Goal: Task Accomplishment & Management: Manage account settings

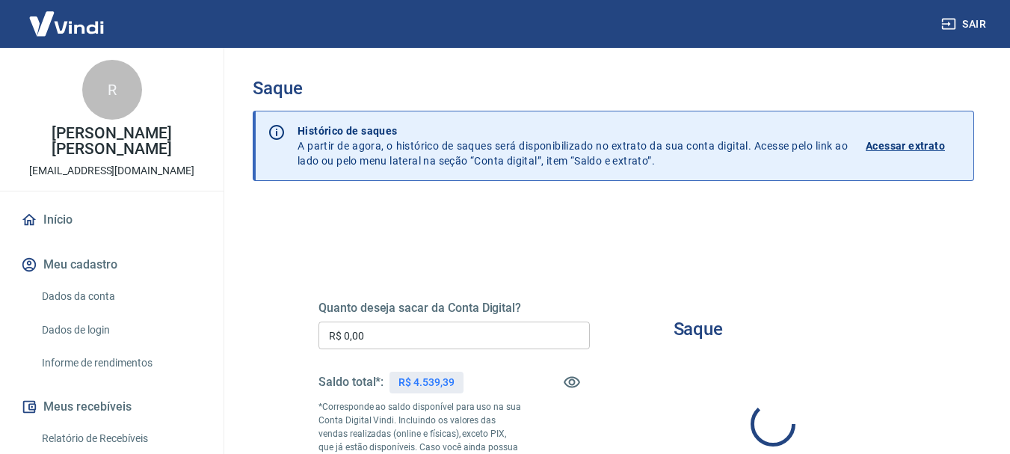
click at [408, 343] on input "R$ 0,00" at bounding box center [454, 336] width 271 height 28
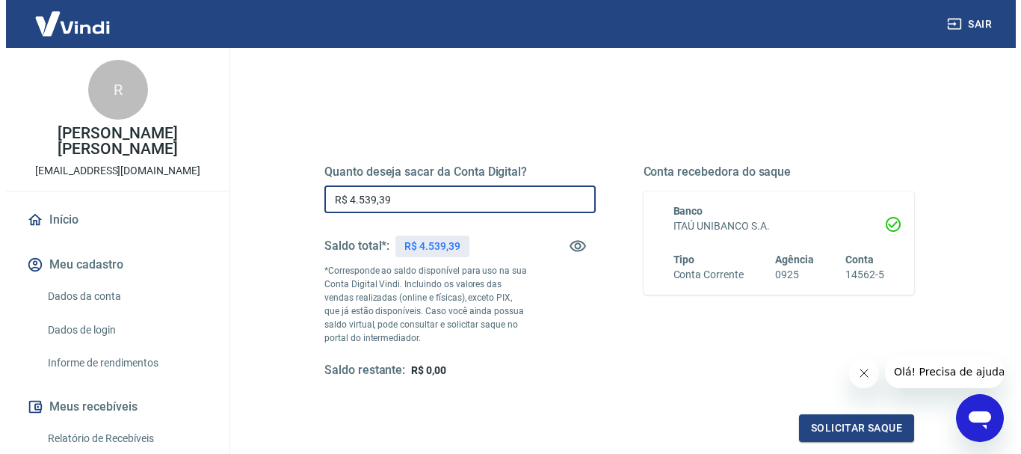
scroll to position [150, 0]
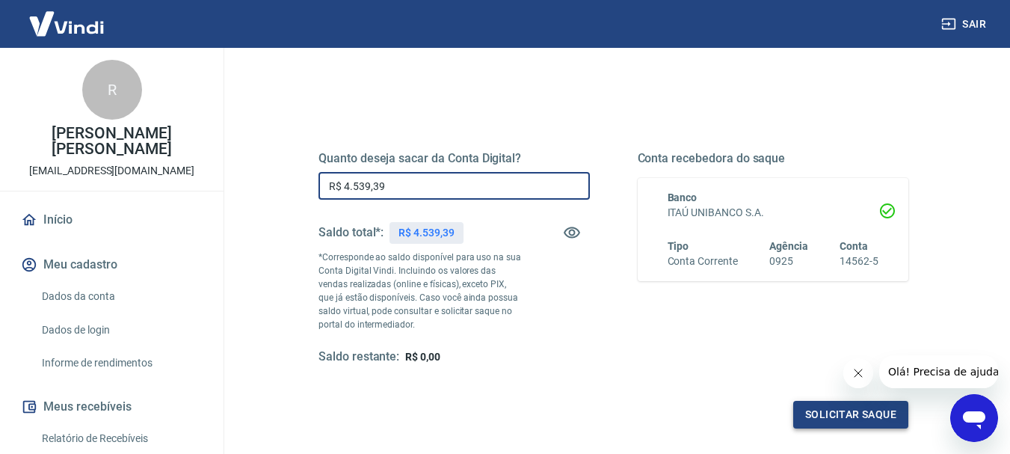
type input "R$ 4.539,39"
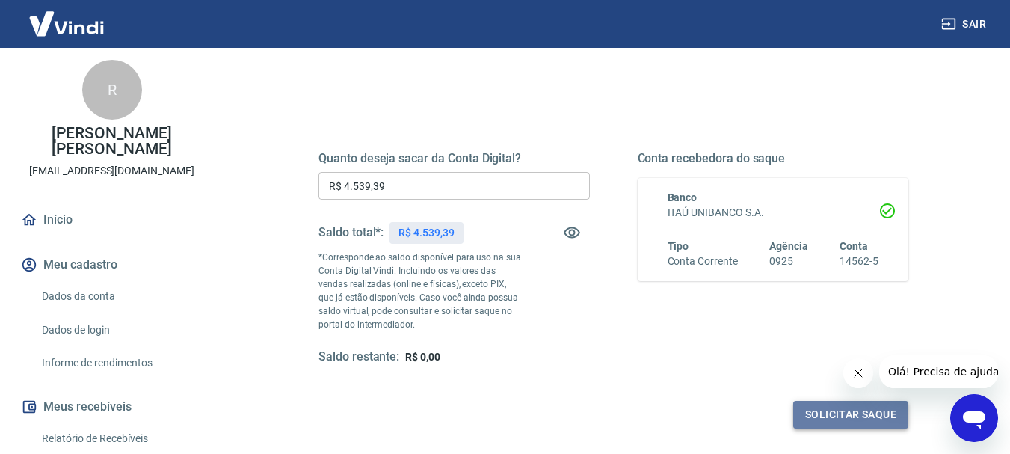
click at [838, 409] on button "Solicitar saque" at bounding box center [850, 415] width 115 height 28
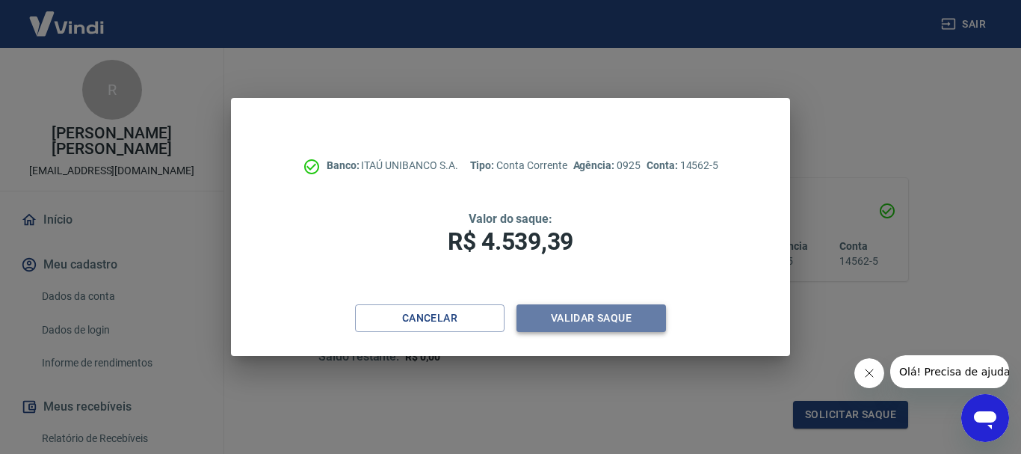
click at [599, 325] on button "Validar saque" at bounding box center [592, 318] width 150 height 28
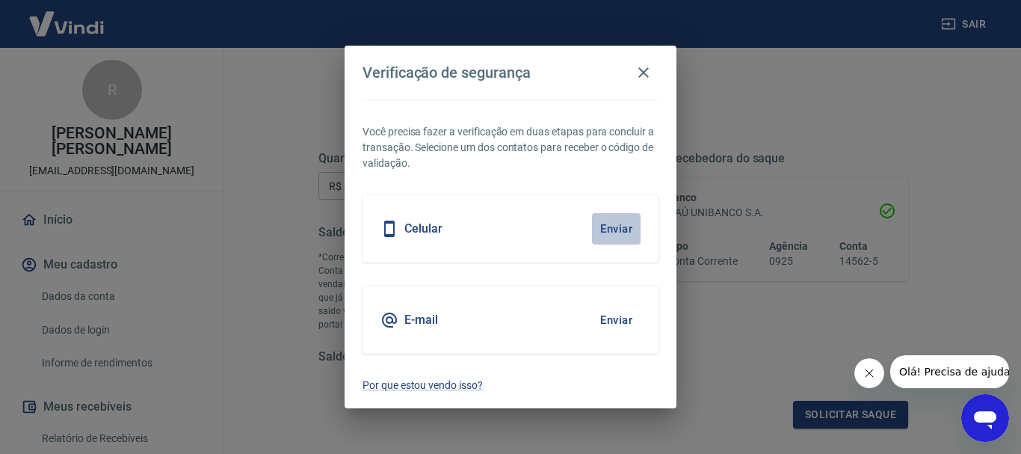
click at [618, 233] on button "Enviar" at bounding box center [616, 228] width 49 height 31
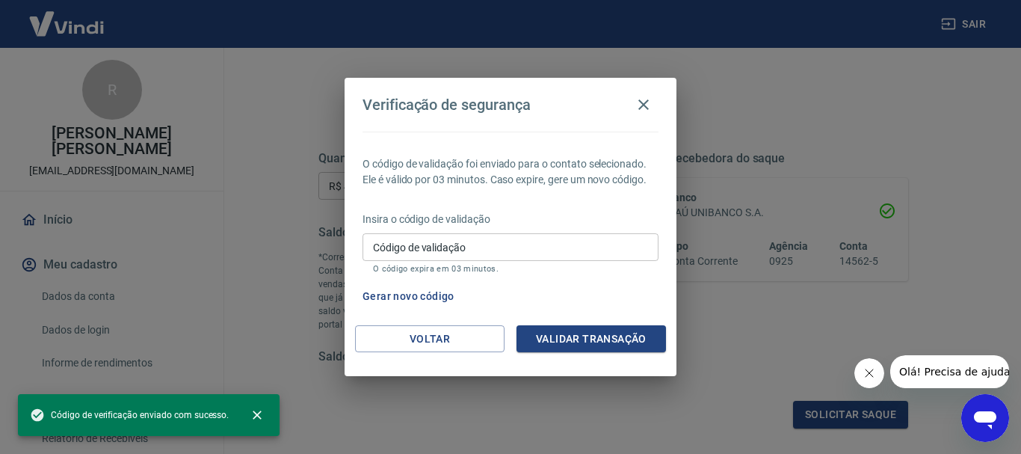
click at [495, 258] on input "Código de validação" at bounding box center [511, 247] width 296 height 28
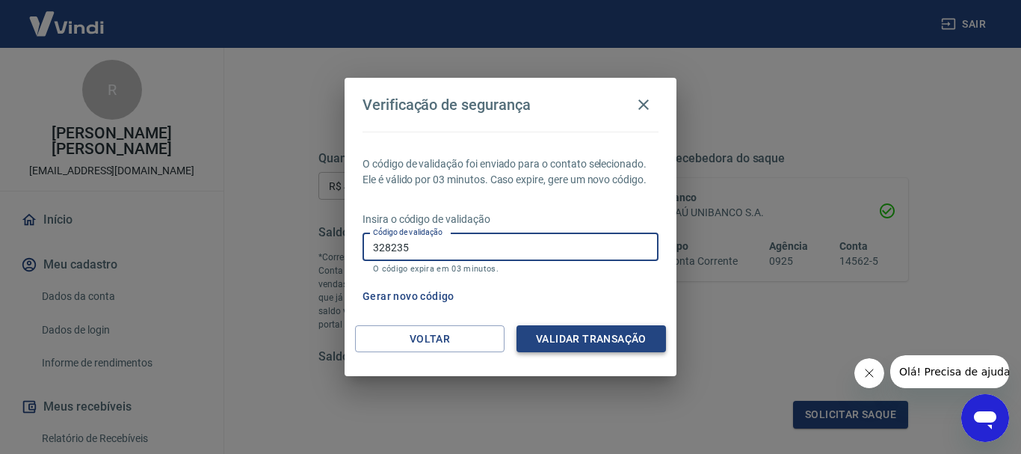
type input "328235"
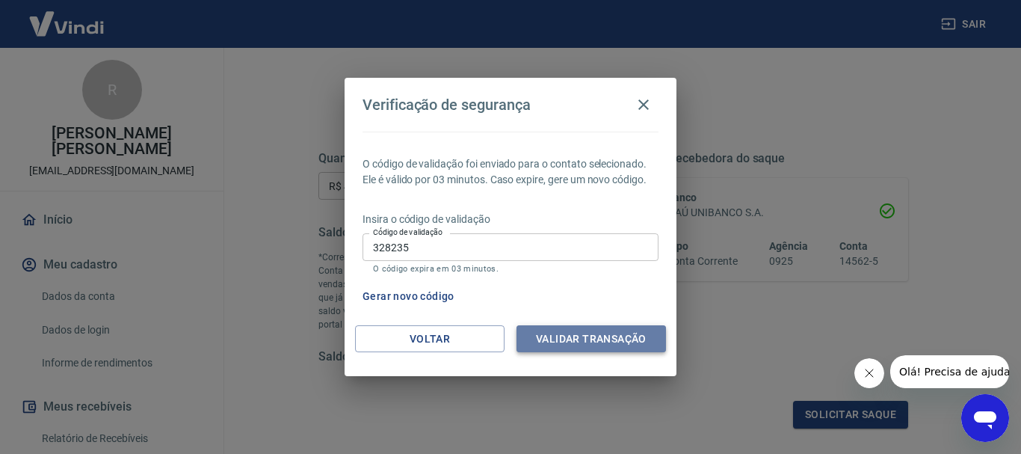
click at [568, 339] on button "Validar transação" at bounding box center [592, 339] width 150 height 28
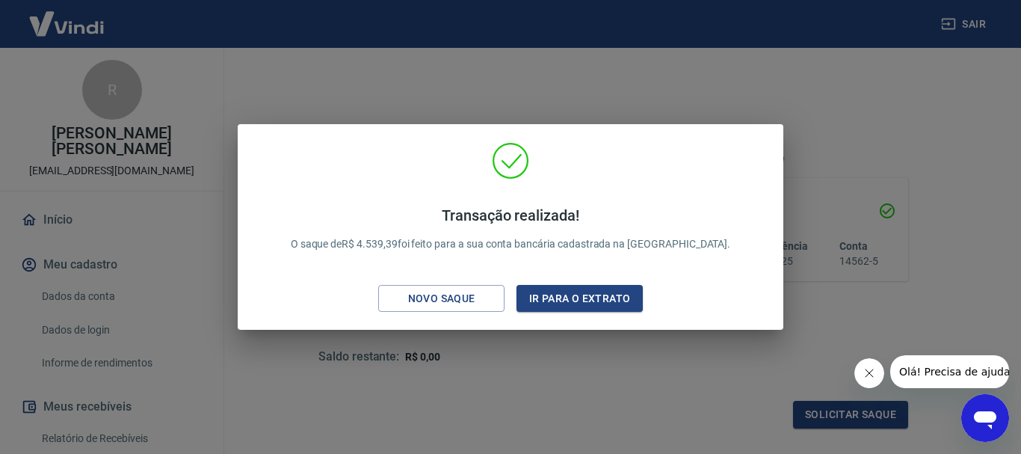
click at [743, 104] on div "Transação realizada! O saque de R$ 4.539,39 foi feito para a sua conta bancária…" at bounding box center [510, 227] width 1021 height 454
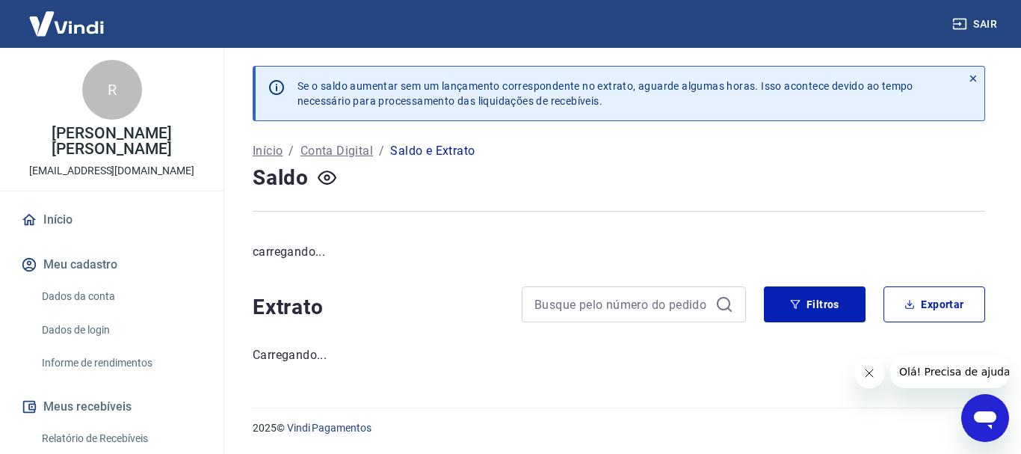
click at [560, 298] on input at bounding box center [622, 304] width 175 height 22
